Goal: Transaction & Acquisition: Purchase product/service

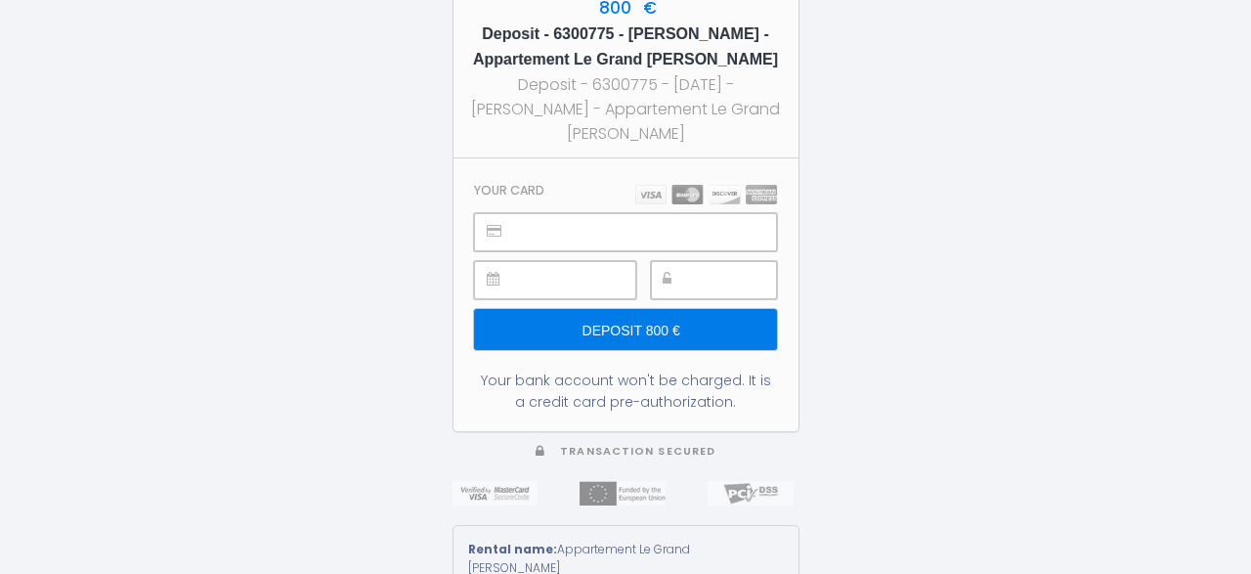
click at [673, 322] on input "Deposit 800 €" at bounding box center [625, 329] width 302 height 41
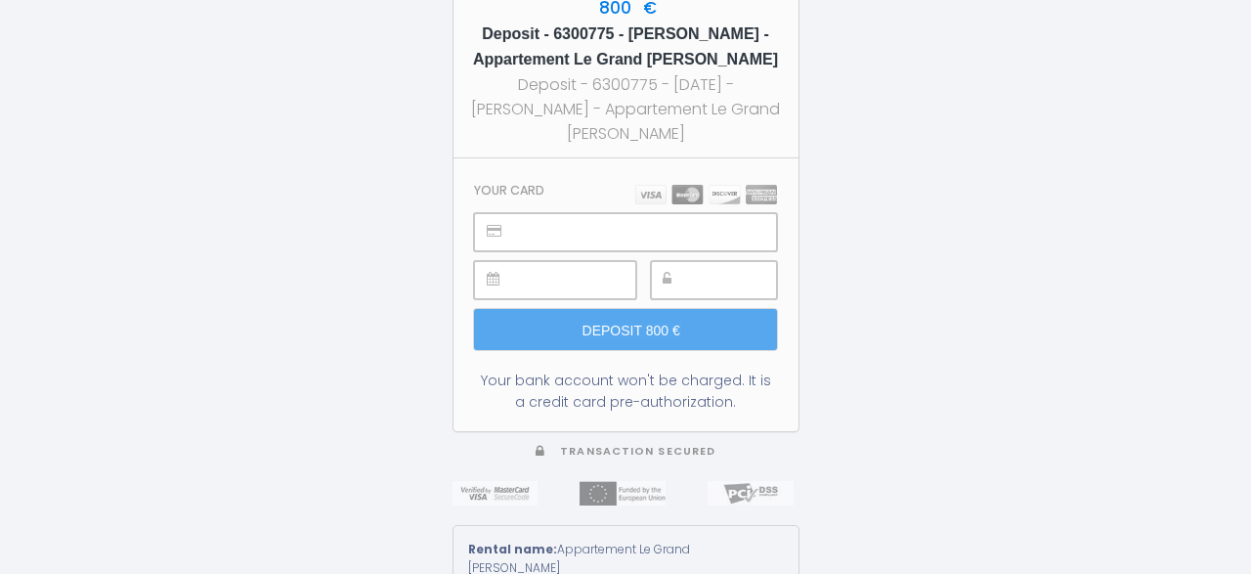
click at [856, 325] on div "800 € Deposit - 6300775 - [PERSON_NAME] - Appartement Le Grand [PERSON_NAME] De…" at bounding box center [625, 287] width 1251 height 574
click at [689, 195] on img at bounding box center [706, 195] width 142 height 20
click at [906, 299] on div "800 € Deposit - 6300775 - [PERSON_NAME] - Appartement Le Grand [PERSON_NAME] De…" at bounding box center [625, 287] width 1251 height 574
click at [921, 332] on div "800 € Deposit - 6300775 - [PERSON_NAME] - Appartement Le Grand [PERSON_NAME] De…" at bounding box center [625, 287] width 1251 height 574
click at [877, 275] on div "800 € Deposit - 6300775 - [PERSON_NAME] - Appartement Le Grand [PERSON_NAME] De…" at bounding box center [625, 287] width 1251 height 574
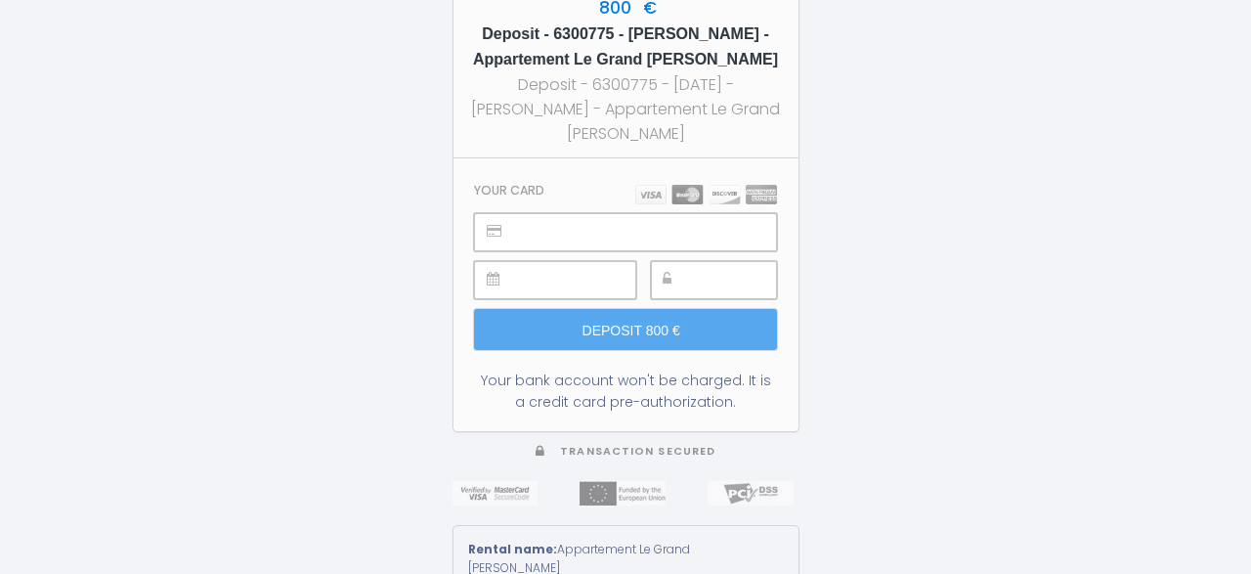
click at [1203, 85] on div "800 € Deposit - 6300775 - [PERSON_NAME] - Appartement Le Grand [PERSON_NAME] De…" at bounding box center [625, 287] width 1251 height 574
click at [992, 193] on div "800 € Deposit - 6300775 - [PERSON_NAME] - Appartement Le Grand [PERSON_NAME] De…" at bounding box center [625, 287] width 1251 height 574
click at [935, 117] on div "800 € Deposit - 6300775 - [PERSON_NAME] - Appartement Le Grand [PERSON_NAME] De…" at bounding box center [625, 287] width 1251 height 574
click at [936, 324] on div "800 € Deposit - 6300775 - [PERSON_NAME] - Appartement Le Grand [PERSON_NAME] De…" at bounding box center [625, 287] width 1251 height 574
